Goal: Task Accomplishment & Management: Manage account settings

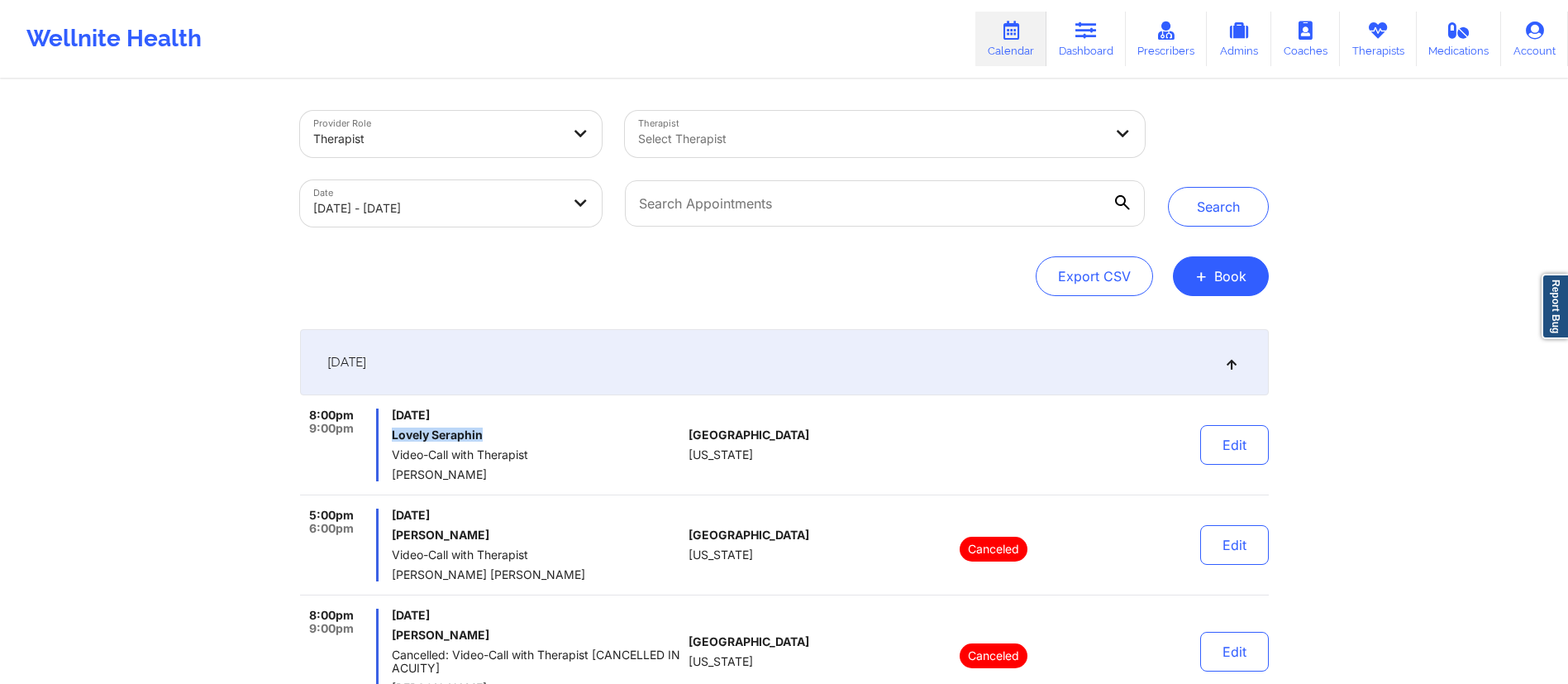
drag, startPoint x: 389, startPoint y: 434, endPoint x: 505, endPoint y: 433, distance: 116.0
click at [505, 433] on div "8:00pm 9:00pm [DATE] Lovely Seraphin Video-Call with Therapist [PERSON_NAME]" at bounding box center [491, 444] width 383 height 73
copy h6 "Lovely Seraphin"
drag, startPoint x: 1090, startPoint y: 31, endPoint x: 1069, endPoint y: 57, distance: 33.4
click at [1090, 31] on icon at bounding box center [1086, 31] width 22 height 18
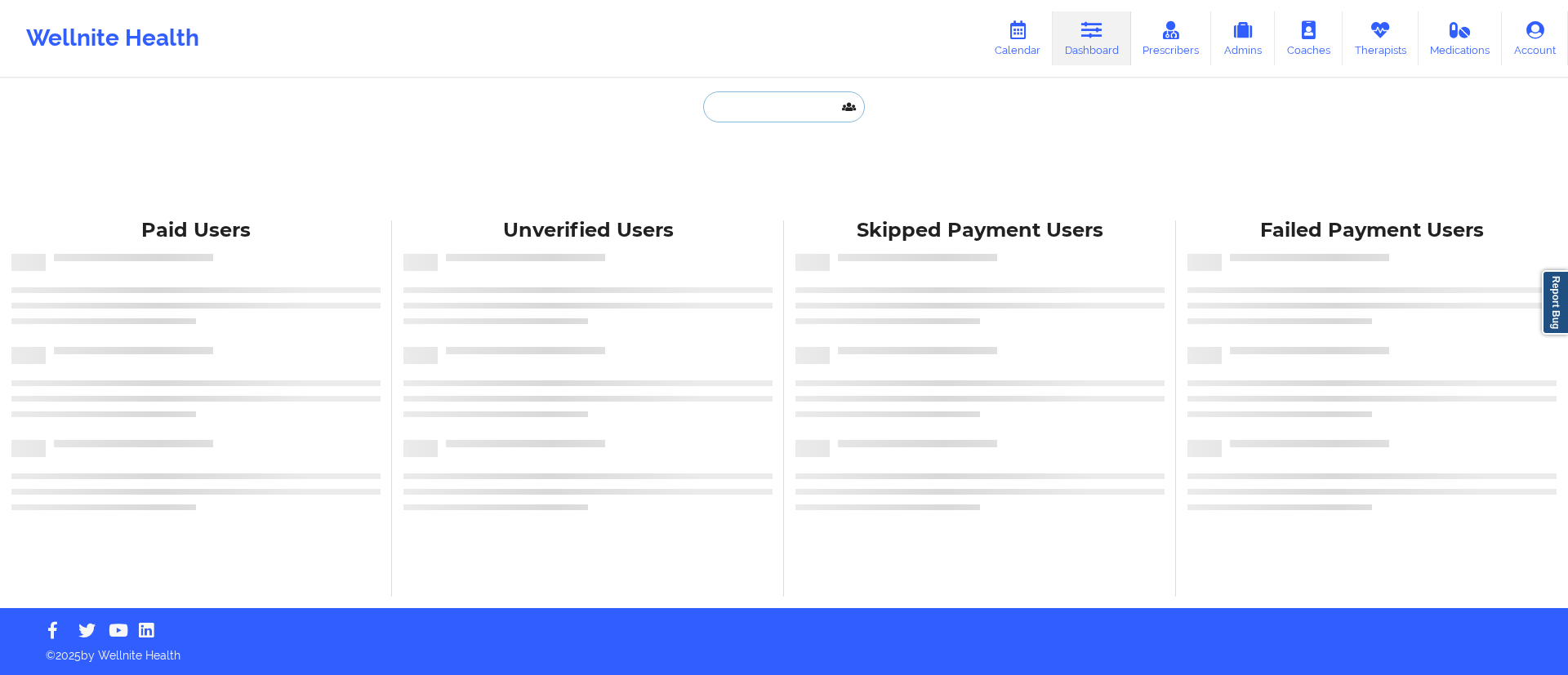
click at [784, 117] on input "text" at bounding box center [784, 106] width 161 height 31
paste input "Lovely Seraphin"
type input "Lovely Seraphin"
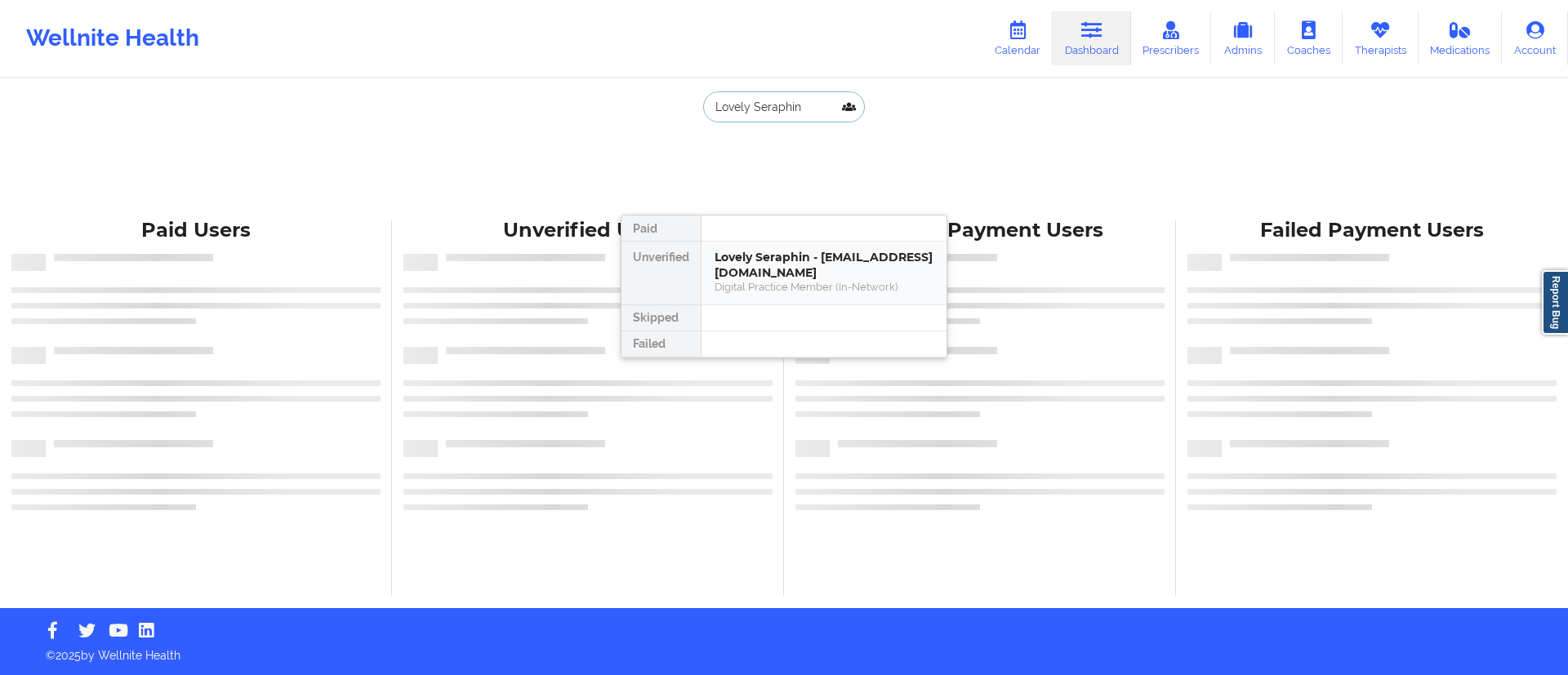
click at [765, 275] on div "Lovely Seraphin - [EMAIL_ADDRESS][DOMAIN_NAME]" at bounding box center [823, 265] width 219 height 30
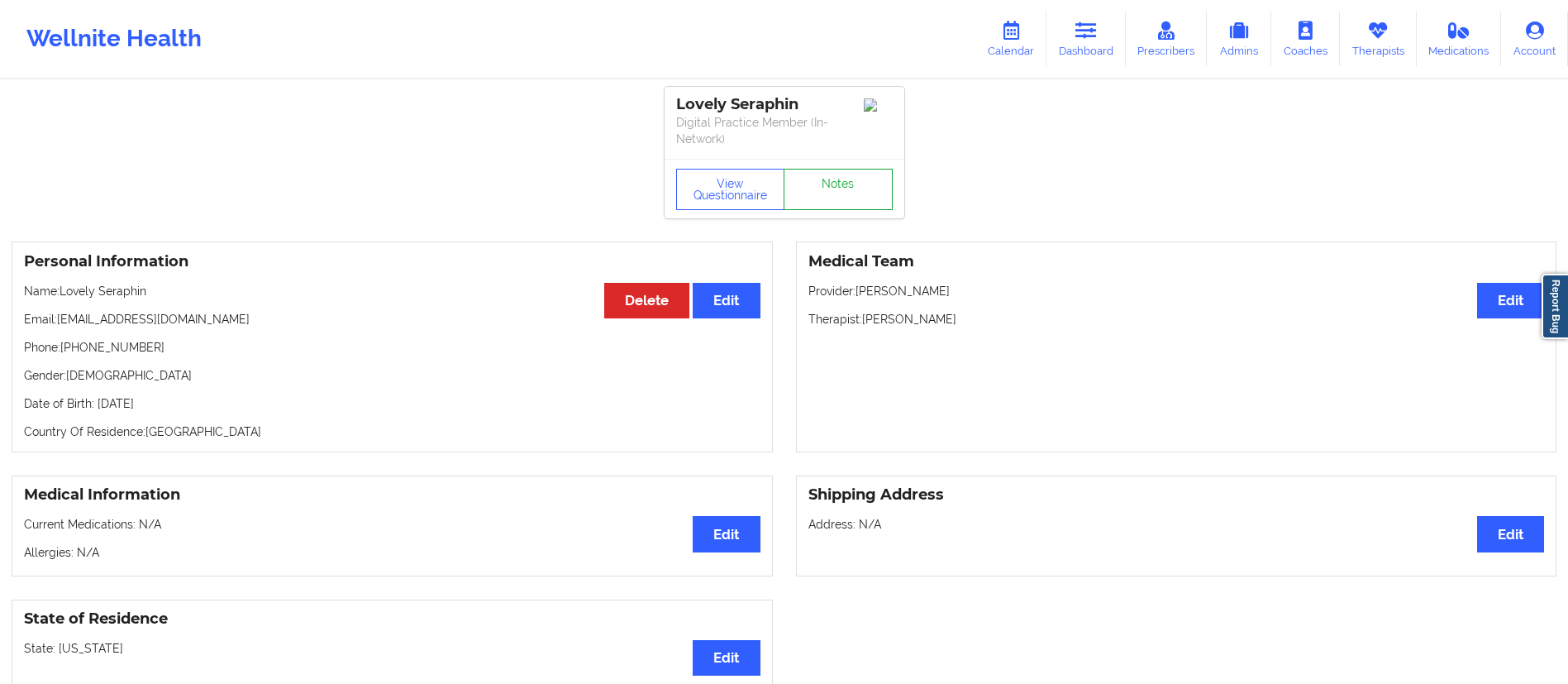
click at [833, 169] on link "Notes" at bounding box center [838, 189] width 109 height 41
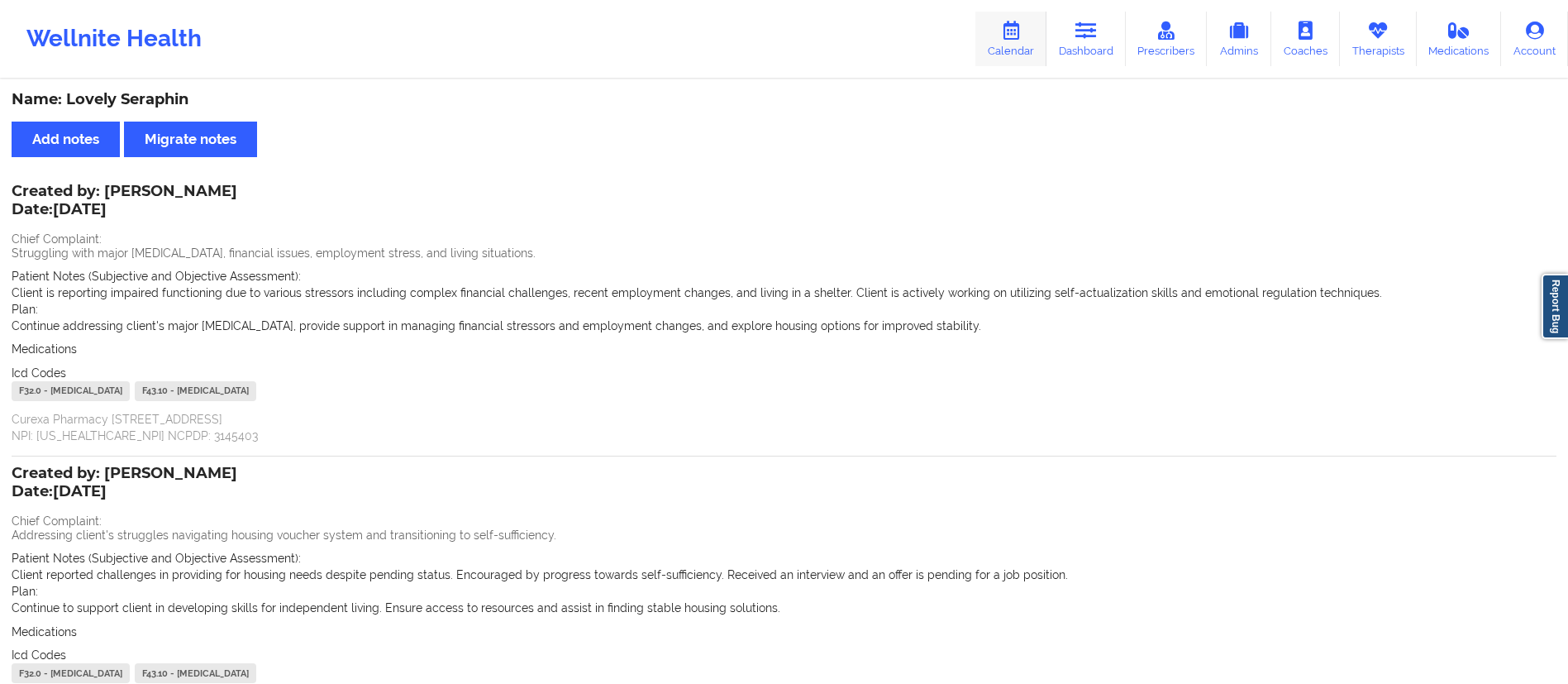
click at [1015, 49] on link "Calendar" at bounding box center [1010, 39] width 71 height 55
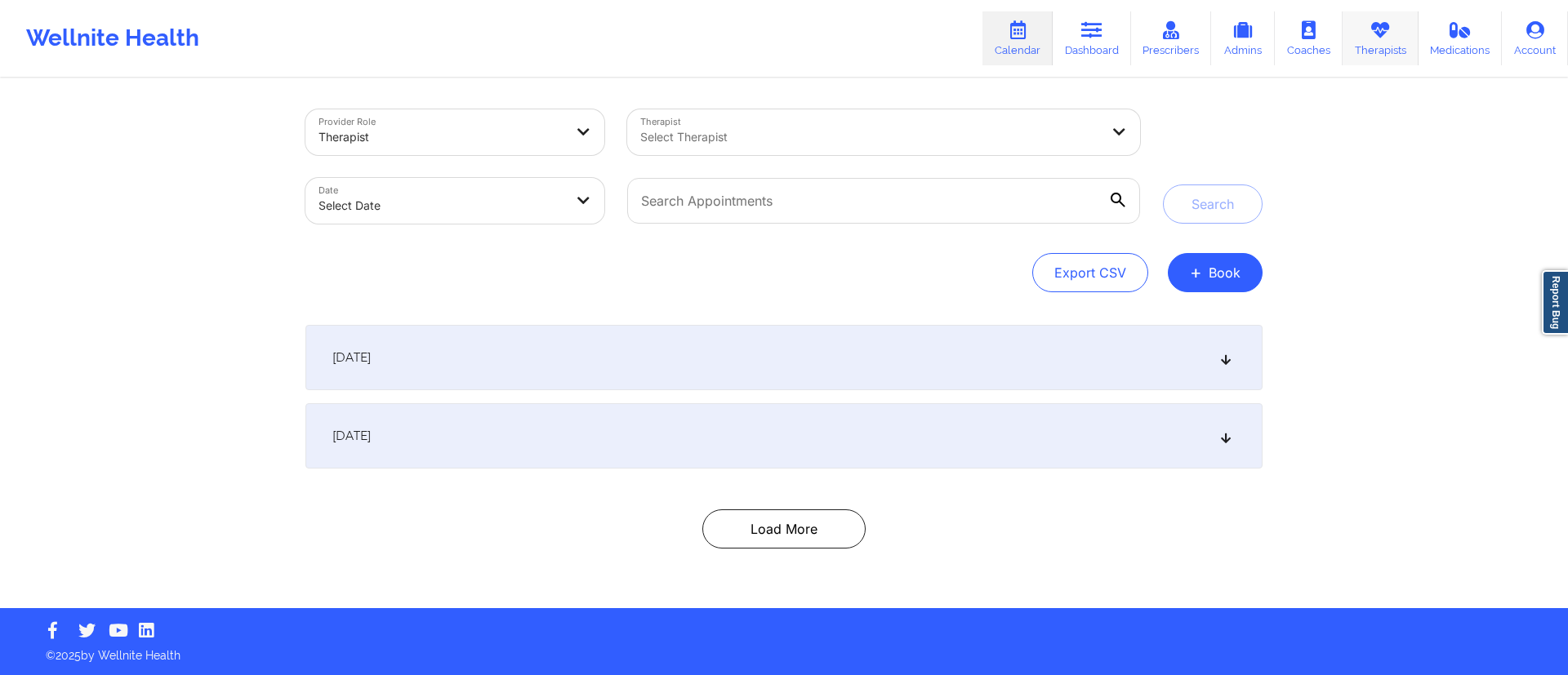
click at [1401, 36] on link "Therapists" at bounding box center [1381, 38] width 76 height 54
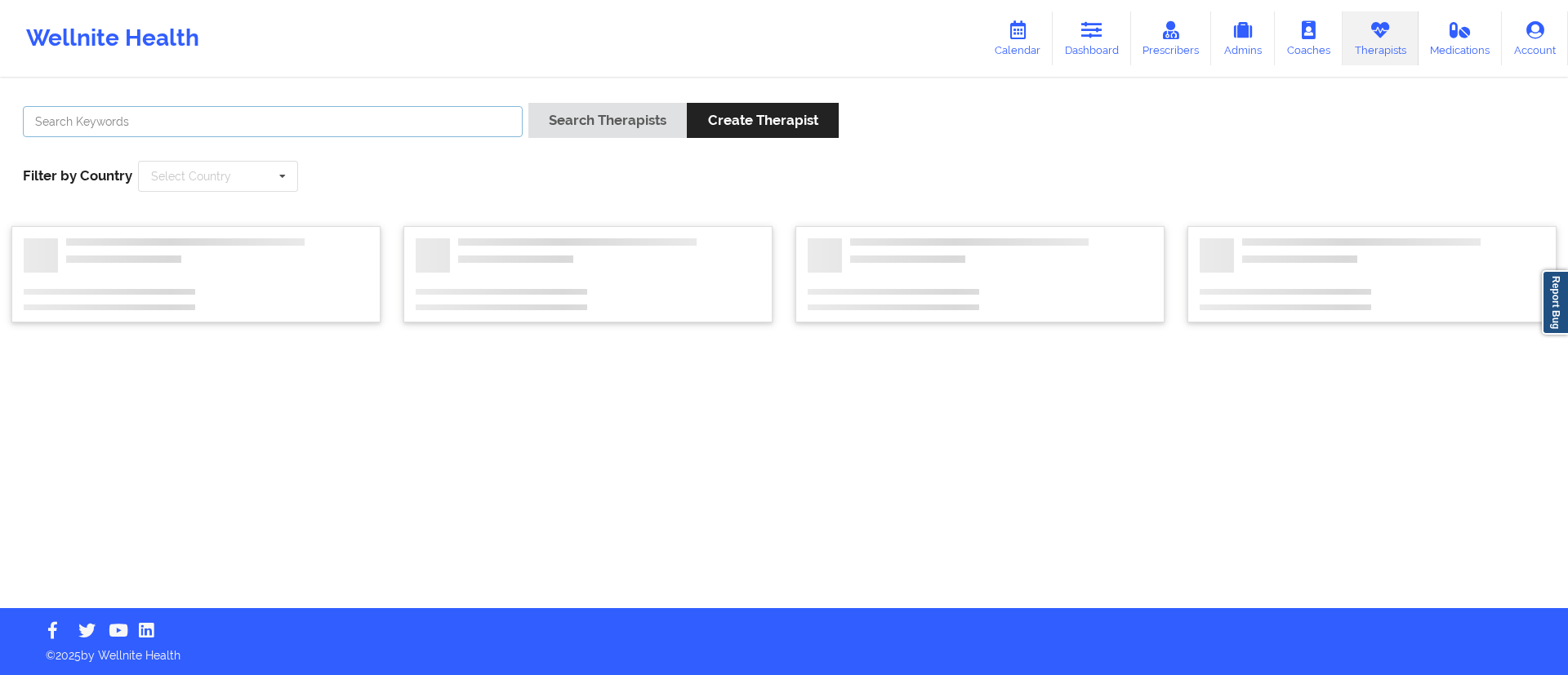
click at [368, 126] on input "text" at bounding box center [273, 121] width 500 height 31
type input "[PERSON_NAME]"
click at [589, 134] on button "Search Therapists" at bounding box center [607, 120] width 159 height 35
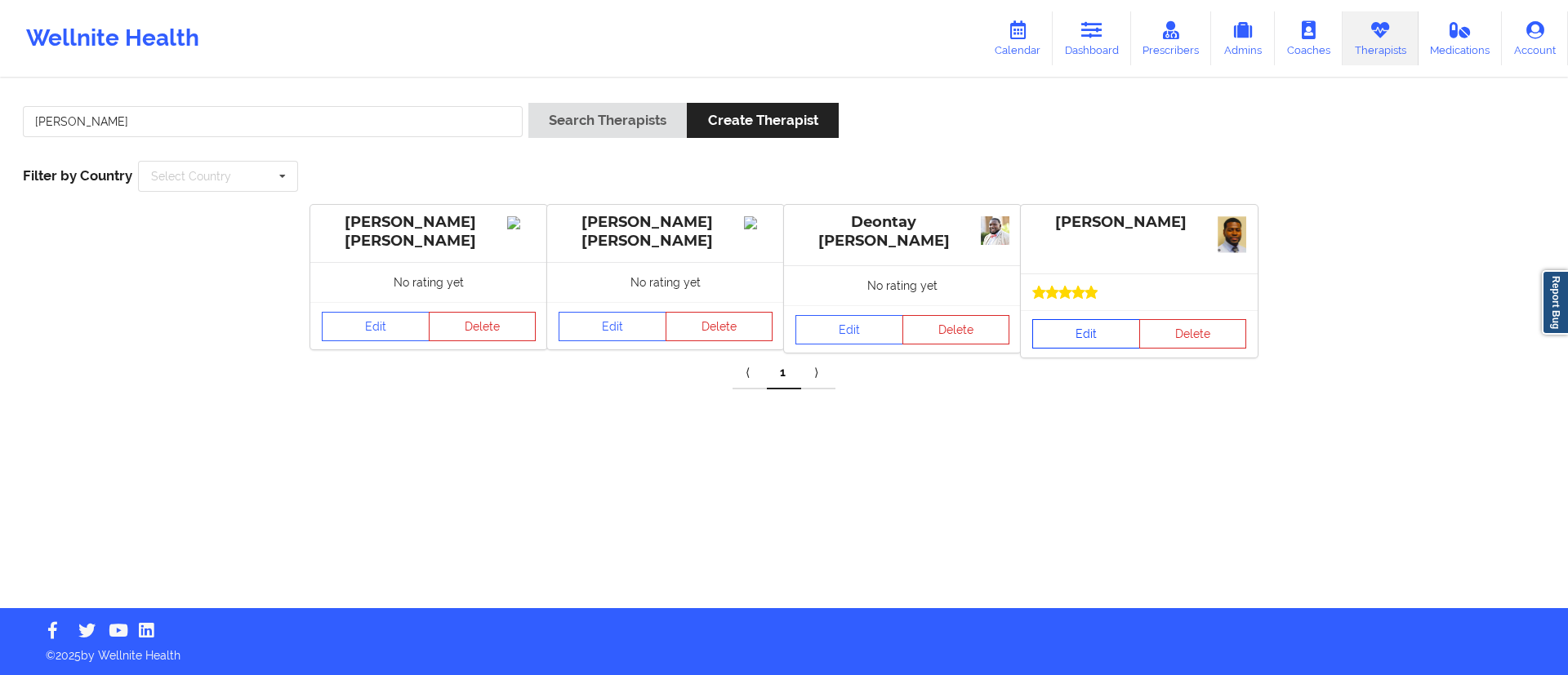
click at [1075, 338] on link "Edit" at bounding box center [1087, 333] width 108 height 29
